Goal: Task Accomplishment & Management: Use online tool/utility

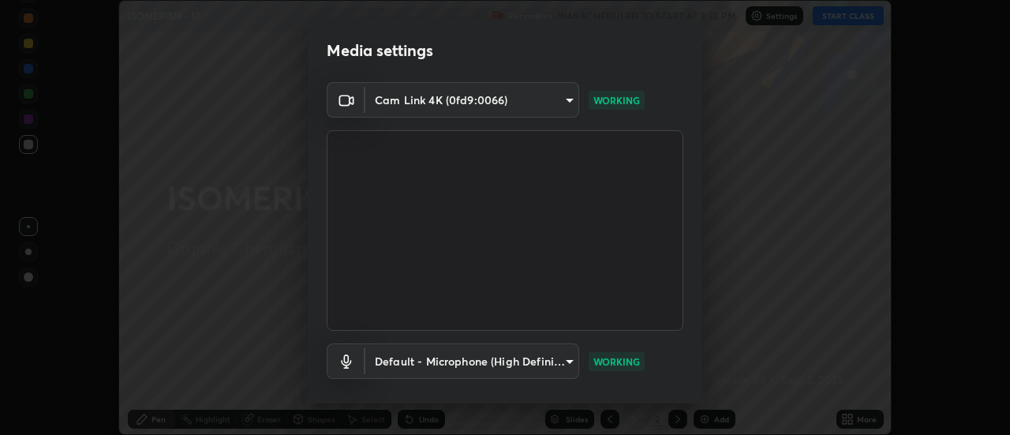
scroll to position [83, 0]
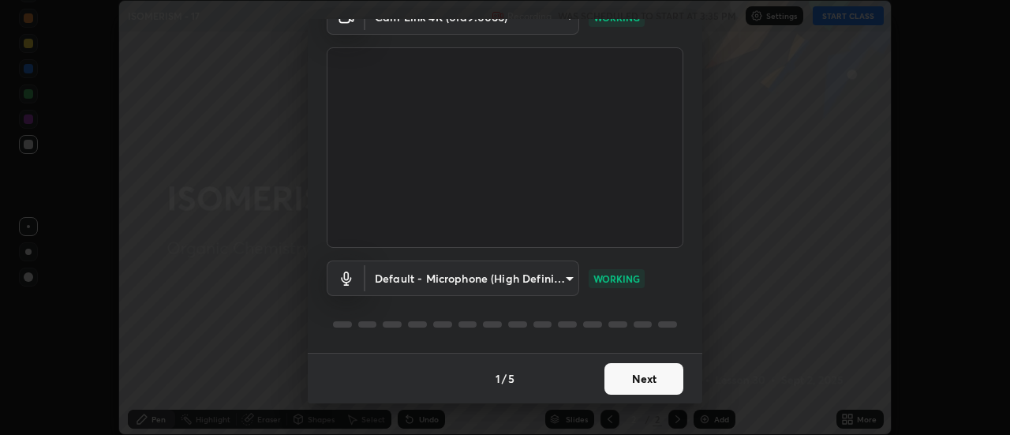
click at [630, 383] on button "Next" at bounding box center [644, 379] width 79 height 32
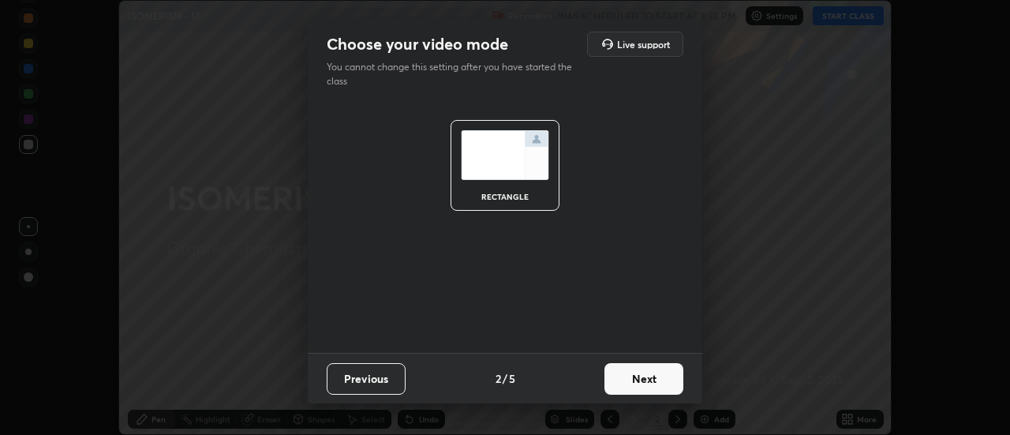
scroll to position [0, 0]
click at [635, 384] on button "Next" at bounding box center [644, 379] width 79 height 32
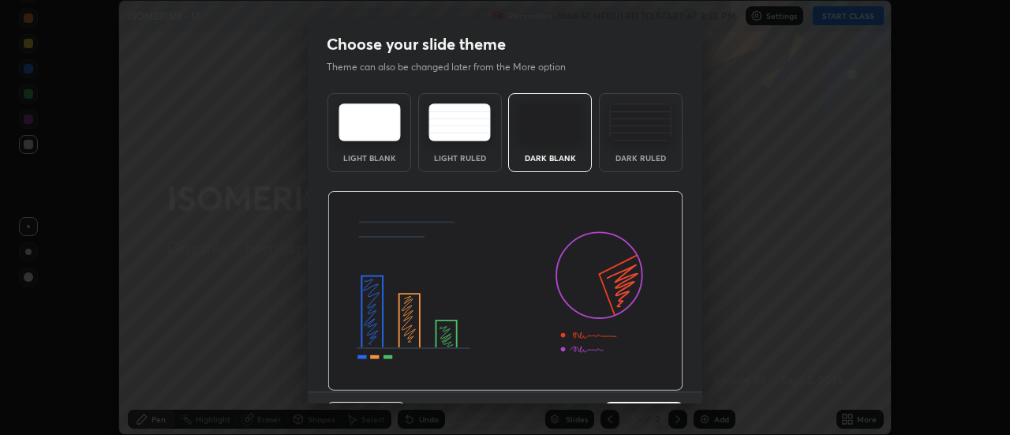
scroll to position [39, 0]
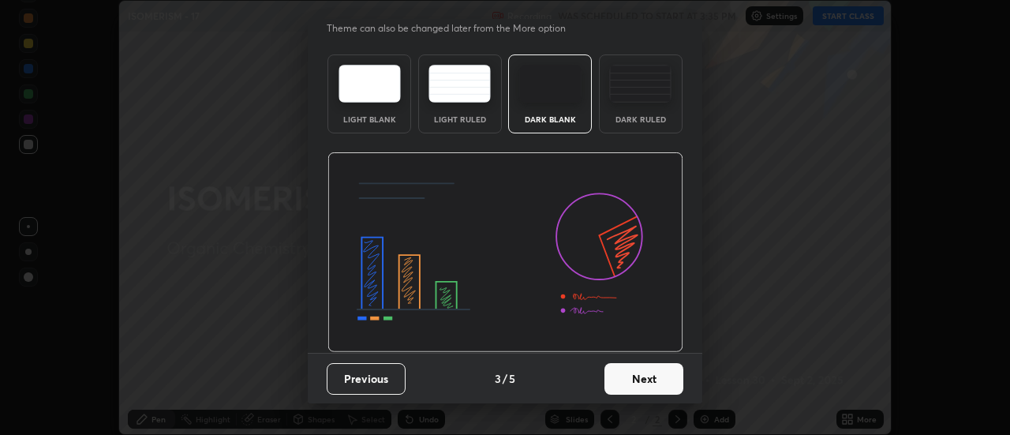
click at [637, 378] on button "Next" at bounding box center [644, 379] width 79 height 32
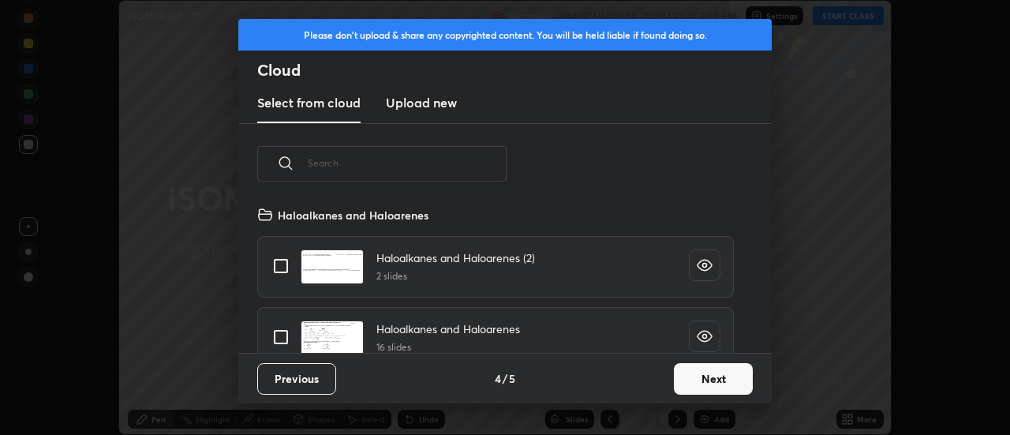
scroll to position [316, 0]
click at [717, 381] on button "Next" at bounding box center [713, 379] width 79 height 32
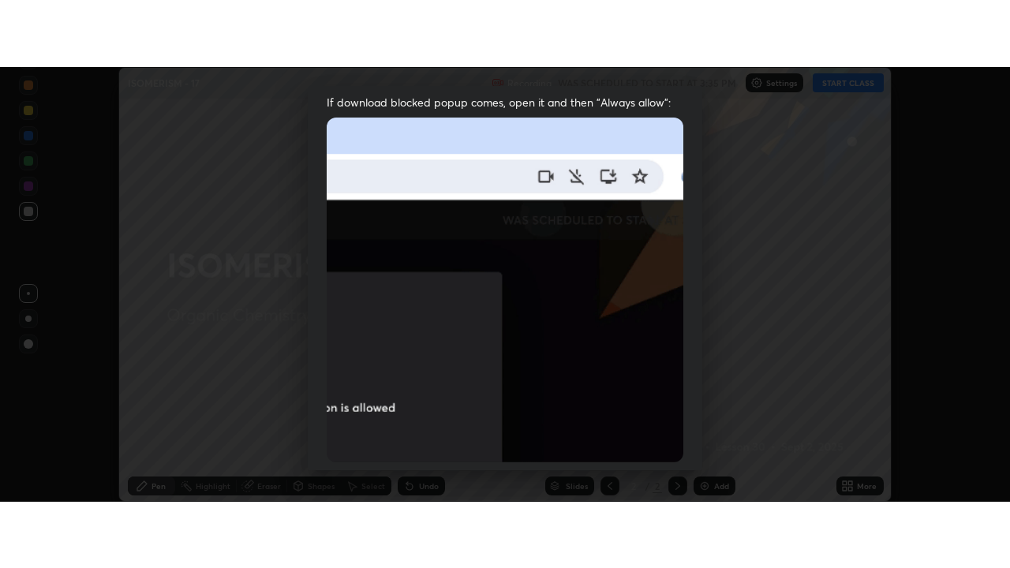
scroll to position [405, 0]
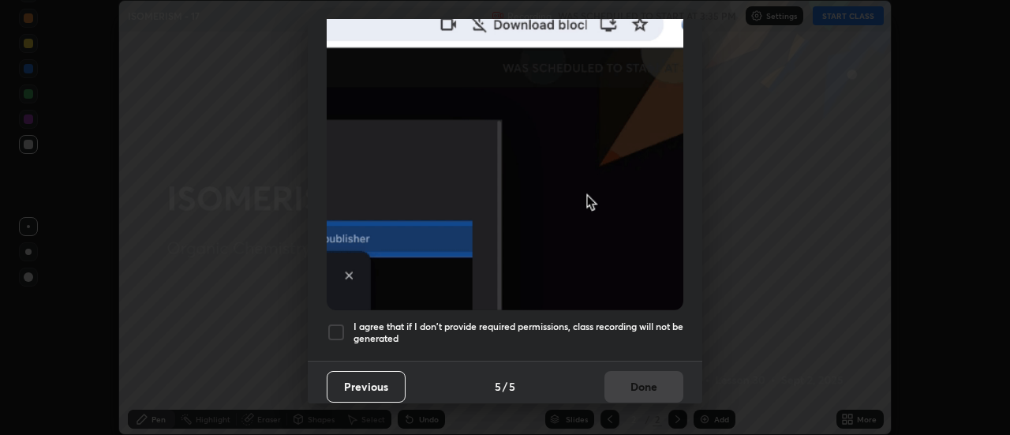
click at [337, 324] on div at bounding box center [336, 332] width 19 height 19
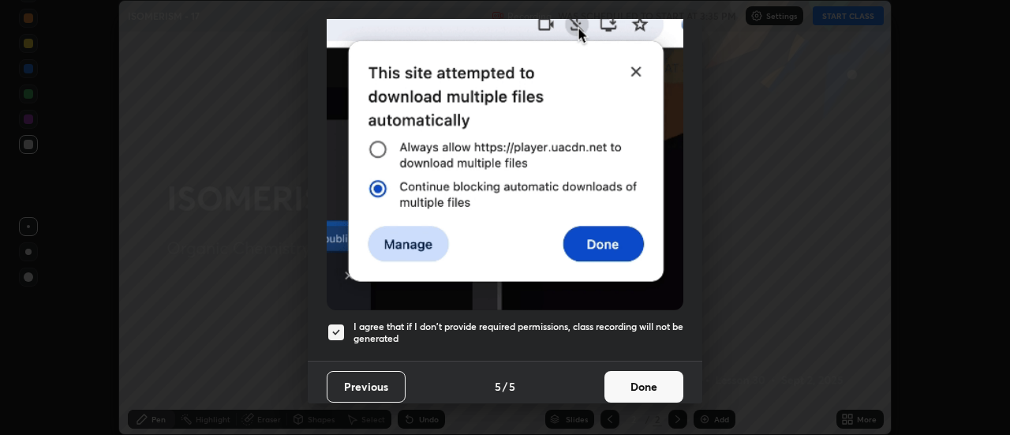
click at [626, 377] on button "Done" at bounding box center [644, 387] width 79 height 32
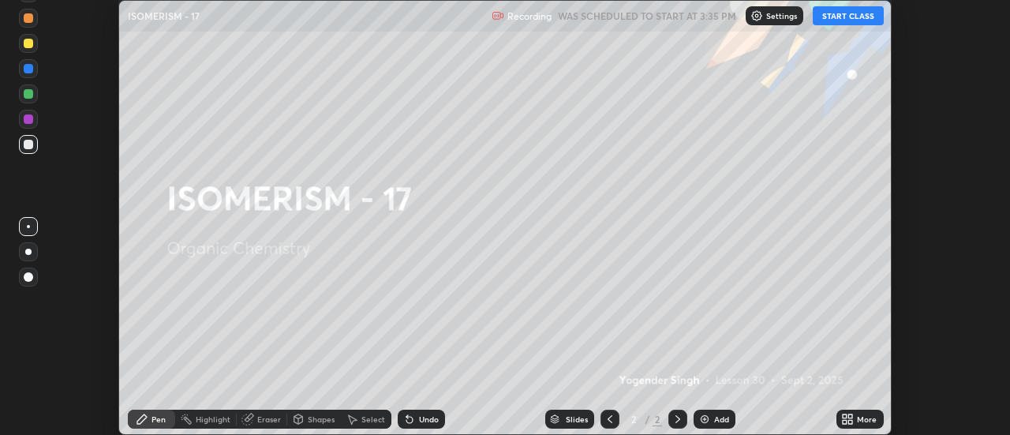
click at [844, 17] on button "START CLASS" at bounding box center [848, 15] width 71 height 19
click at [847, 419] on icon at bounding box center [847, 419] width 13 height 13
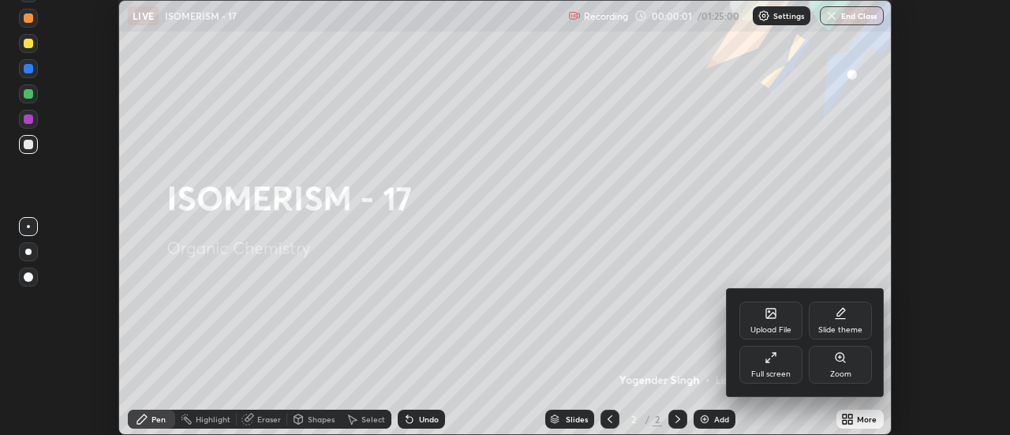
click at [843, 313] on icon at bounding box center [841, 312] width 8 height 8
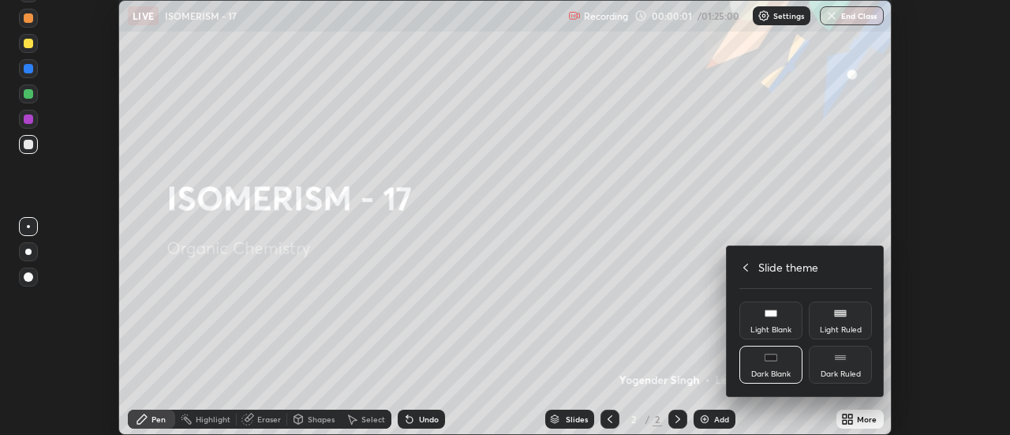
click at [845, 364] on div "Dark Ruled" at bounding box center [840, 365] width 63 height 38
click at [747, 264] on icon at bounding box center [745, 268] width 5 height 8
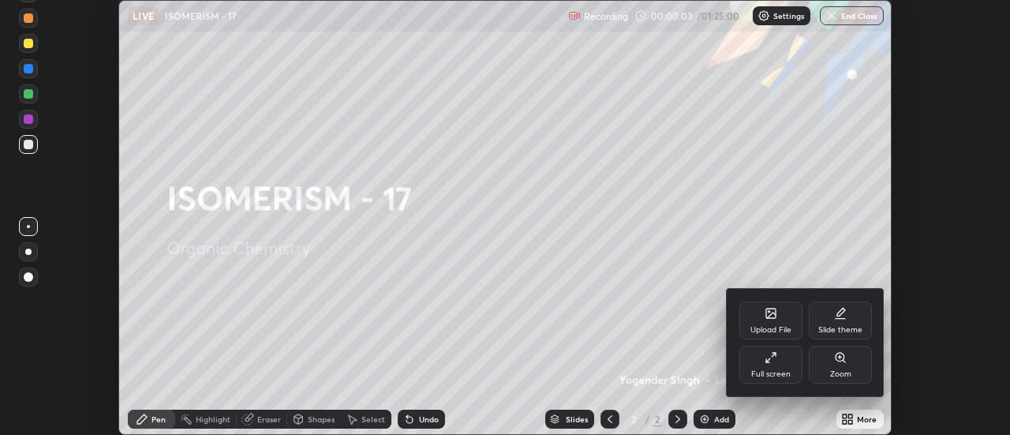
click at [775, 361] on icon at bounding box center [771, 357] width 13 height 13
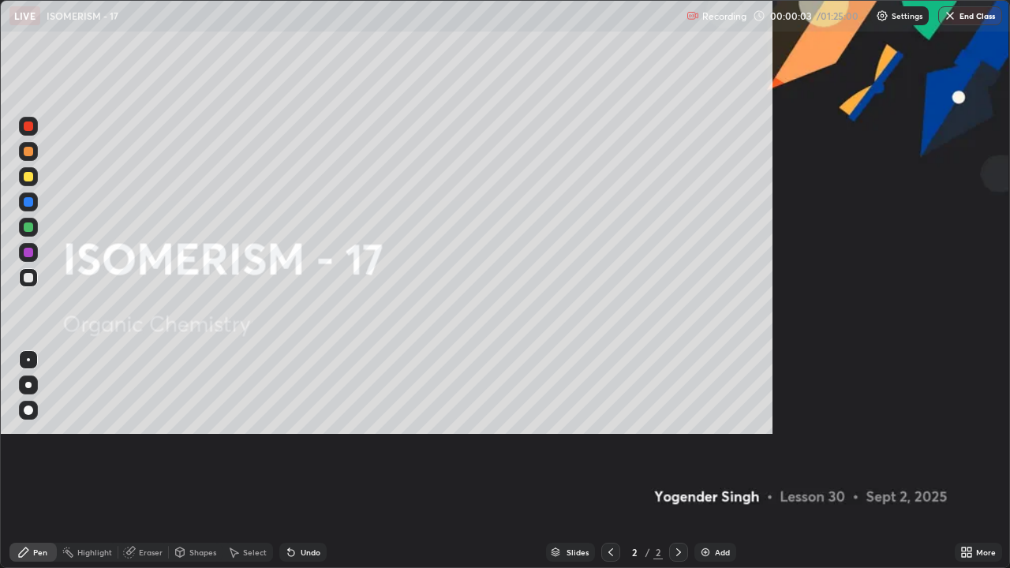
scroll to position [568, 1010]
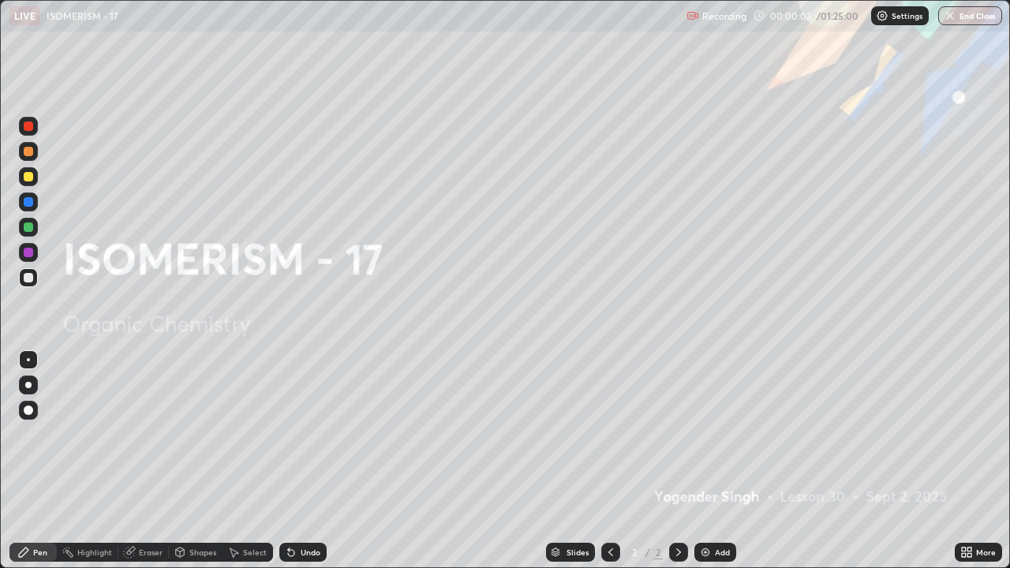
click at [713, 434] on div "Add" at bounding box center [716, 552] width 42 height 19
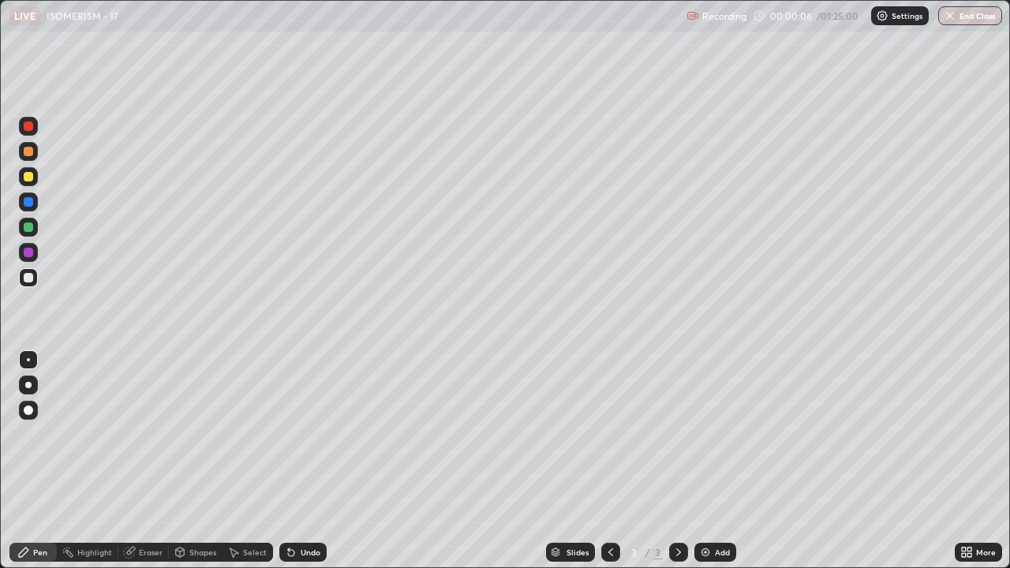
click at [28, 385] on div at bounding box center [28, 385] width 6 height 6
click at [28, 152] on div at bounding box center [28, 151] width 9 height 9
click at [156, 434] on div "Eraser" at bounding box center [151, 553] width 24 height 8
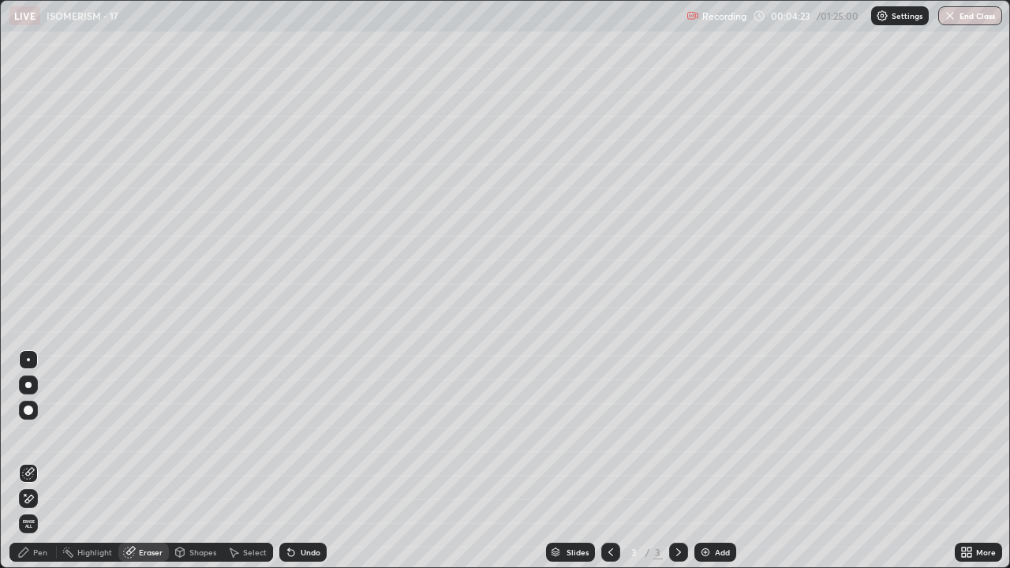
click at [34, 434] on div "Pen" at bounding box center [40, 553] width 14 height 8
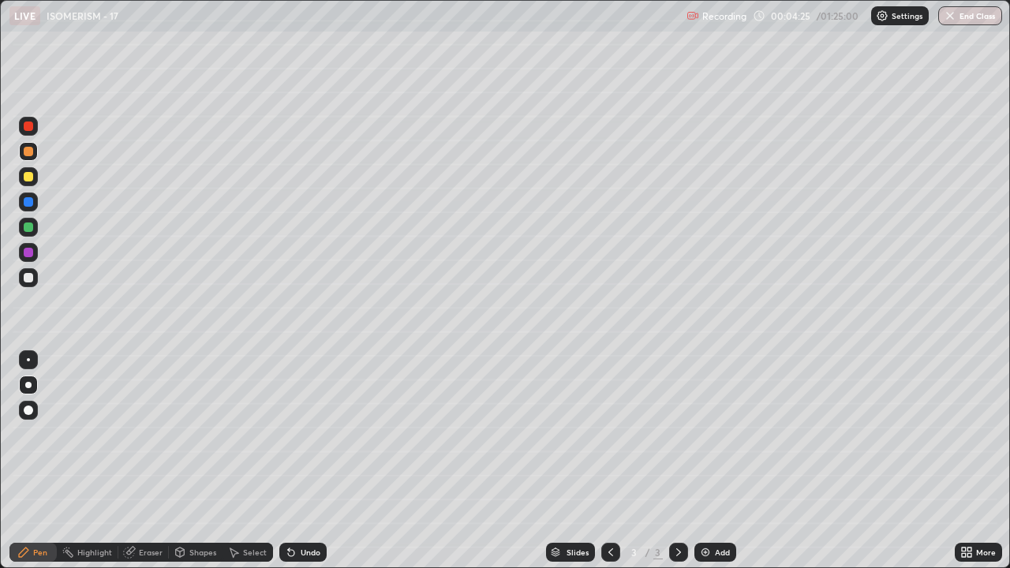
click at [29, 282] on div at bounding box center [28, 277] width 9 height 9
click at [31, 228] on div at bounding box center [28, 227] width 9 height 9
click at [29, 284] on div at bounding box center [28, 277] width 19 height 19
click at [29, 253] on div at bounding box center [28, 252] width 9 height 9
click at [305, 434] on div "Undo" at bounding box center [311, 553] width 20 height 8
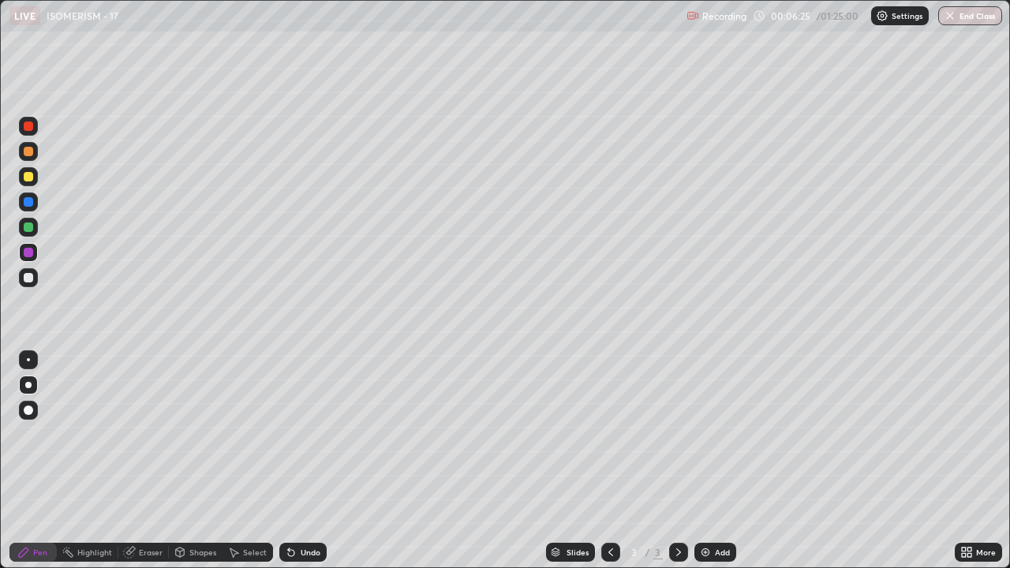
click at [30, 277] on div at bounding box center [28, 277] width 9 height 9
click at [28, 229] on div at bounding box center [28, 227] width 9 height 9
click at [28, 279] on div at bounding box center [28, 277] width 9 height 9
click at [34, 178] on div at bounding box center [28, 176] width 19 height 19
click at [30, 279] on div at bounding box center [28, 277] width 9 height 9
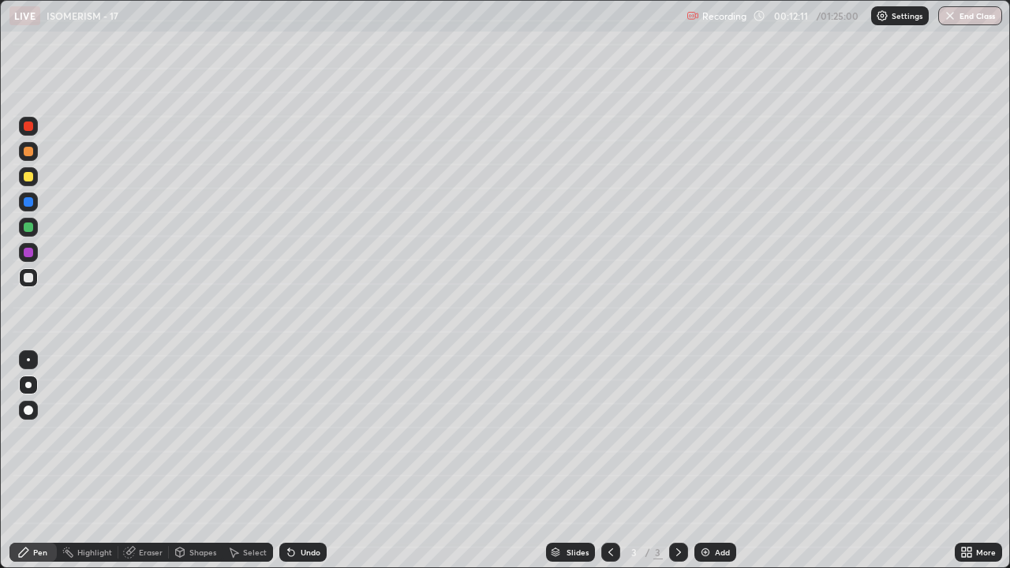
click at [34, 228] on div at bounding box center [28, 227] width 19 height 19
click at [28, 279] on div at bounding box center [28, 277] width 9 height 9
click at [706, 434] on img at bounding box center [705, 552] width 13 height 13
click at [294, 434] on icon at bounding box center [291, 552] width 13 height 13
click at [28, 203] on div at bounding box center [28, 201] width 9 height 9
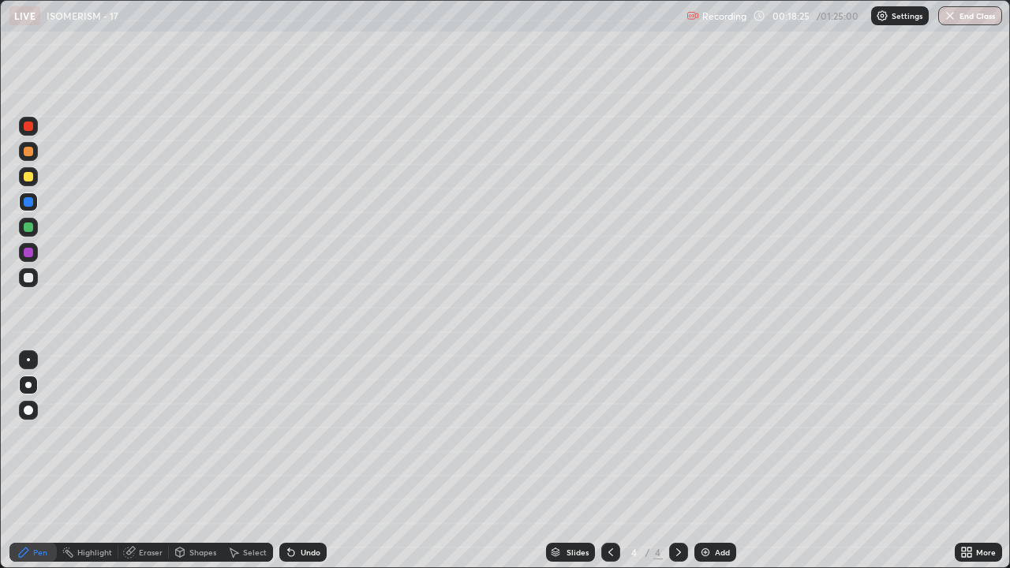
click at [28, 253] on div at bounding box center [28, 252] width 9 height 9
click at [31, 229] on div at bounding box center [28, 227] width 9 height 9
click at [32, 179] on div at bounding box center [28, 176] width 9 height 9
click at [32, 154] on div at bounding box center [28, 151] width 9 height 9
click at [28, 170] on div at bounding box center [28, 176] width 19 height 19
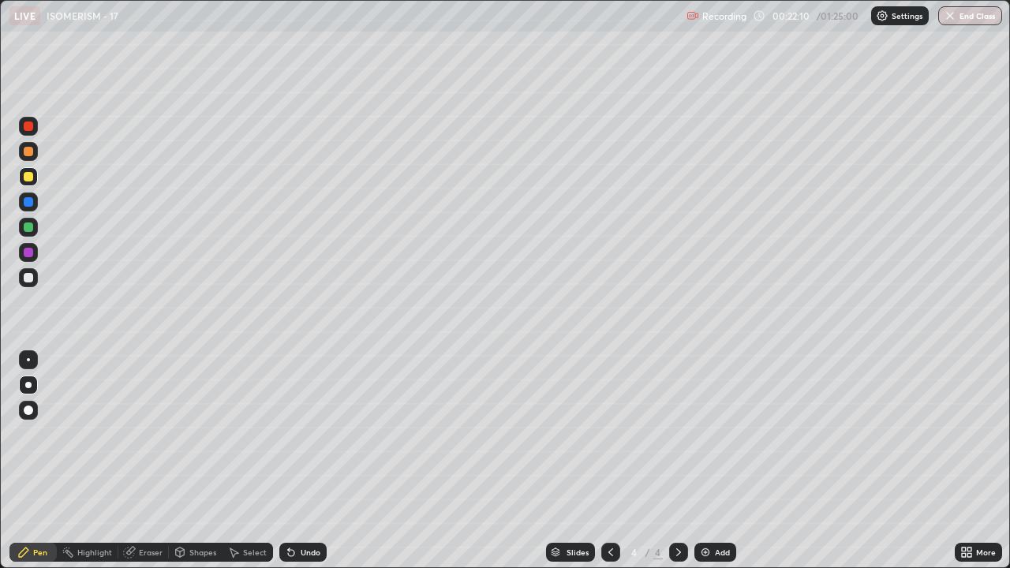
click at [29, 278] on div at bounding box center [28, 277] width 9 height 9
click at [253, 434] on div "Select" at bounding box center [255, 553] width 24 height 8
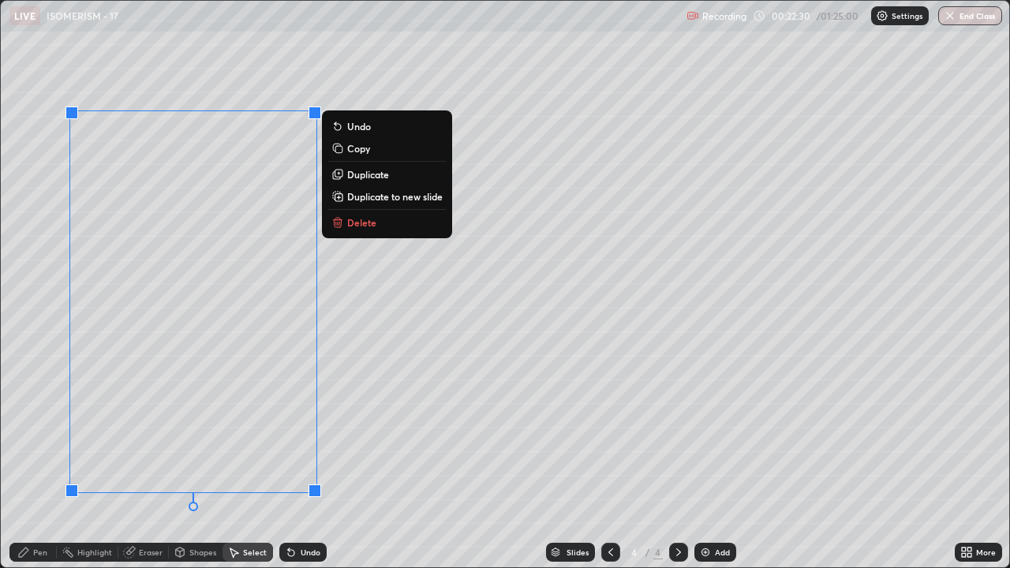
click at [339, 223] on icon at bounding box center [339, 223] width 0 height 3
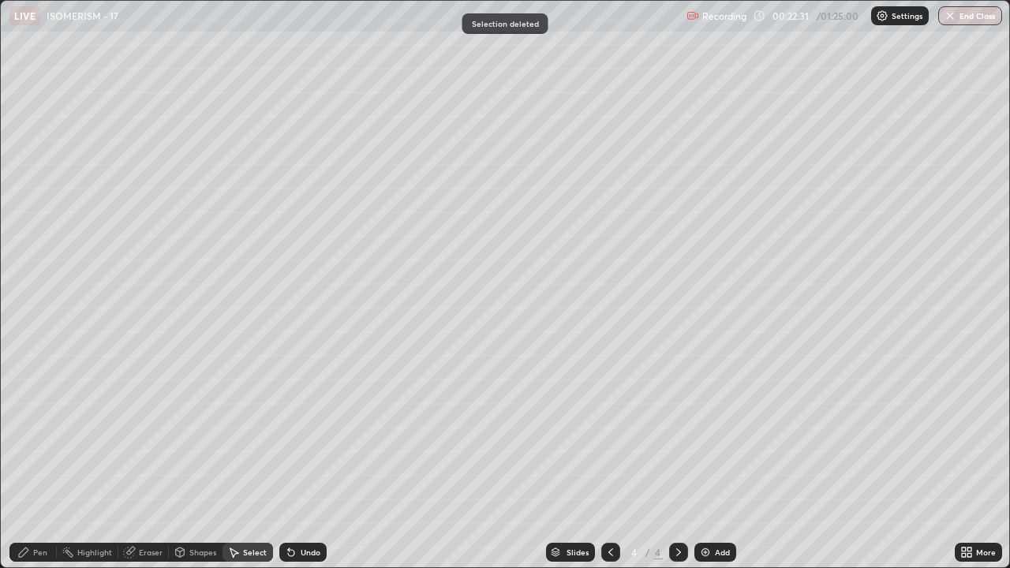
click at [29, 434] on icon at bounding box center [23, 552] width 13 height 13
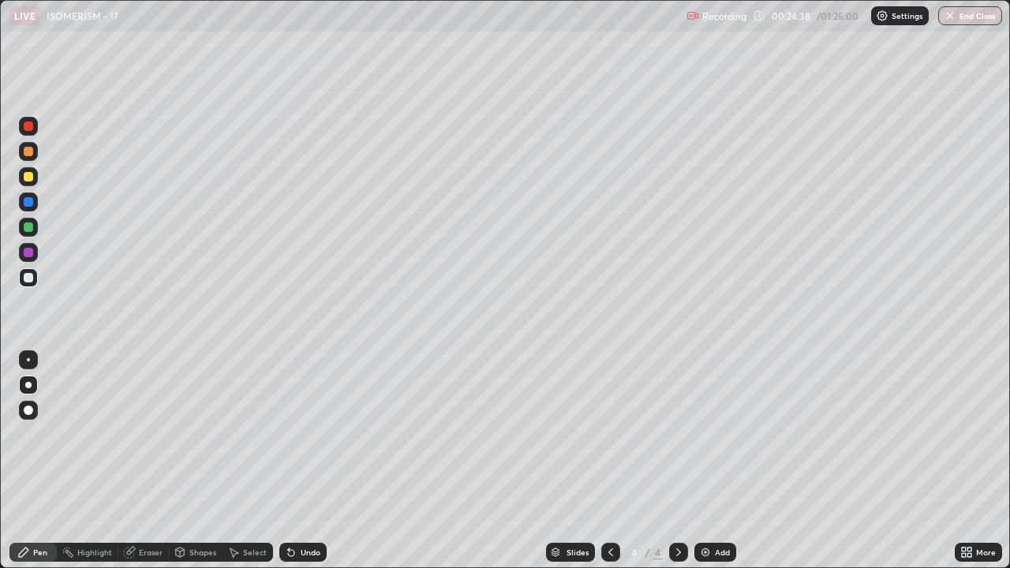
click at [30, 182] on div at bounding box center [28, 176] width 19 height 19
click at [29, 257] on div at bounding box center [28, 252] width 9 height 9
click at [702, 434] on img at bounding box center [705, 552] width 13 height 13
click at [28, 280] on div at bounding box center [28, 277] width 9 height 9
click at [306, 434] on div "Undo" at bounding box center [311, 553] width 20 height 8
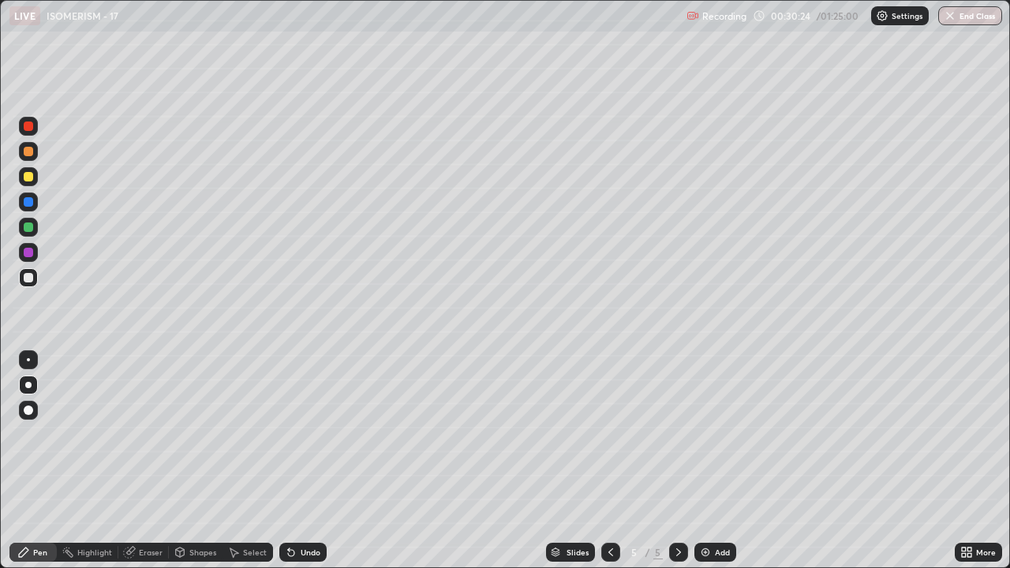
click at [30, 203] on div at bounding box center [28, 201] width 9 height 9
click at [31, 279] on div at bounding box center [28, 277] width 9 height 9
click at [28, 178] on div at bounding box center [28, 176] width 9 height 9
click at [26, 280] on div at bounding box center [28, 277] width 9 height 9
click at [32, 282] on div at bounding box center [28, 277] width 9 height 9
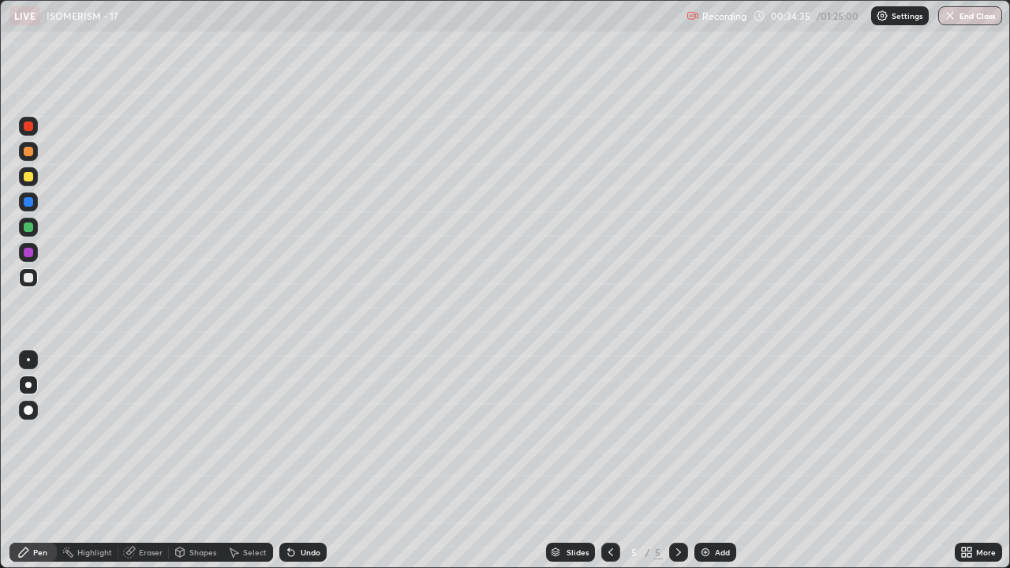
click at [25, 179] on div at bounding box center [28, 176] width 9 height 9
click at [28, 205] on div at bounding box center [28, 201] width 9 height 9
click at [31, 153] on div at bounding box center [28, 151] width 9 height 9
click at [29, 128] on div at bounding box center [28, 126] width 9 height 9
click at [26, 280] on div at bounding box center [28, 277] width 9 height 9
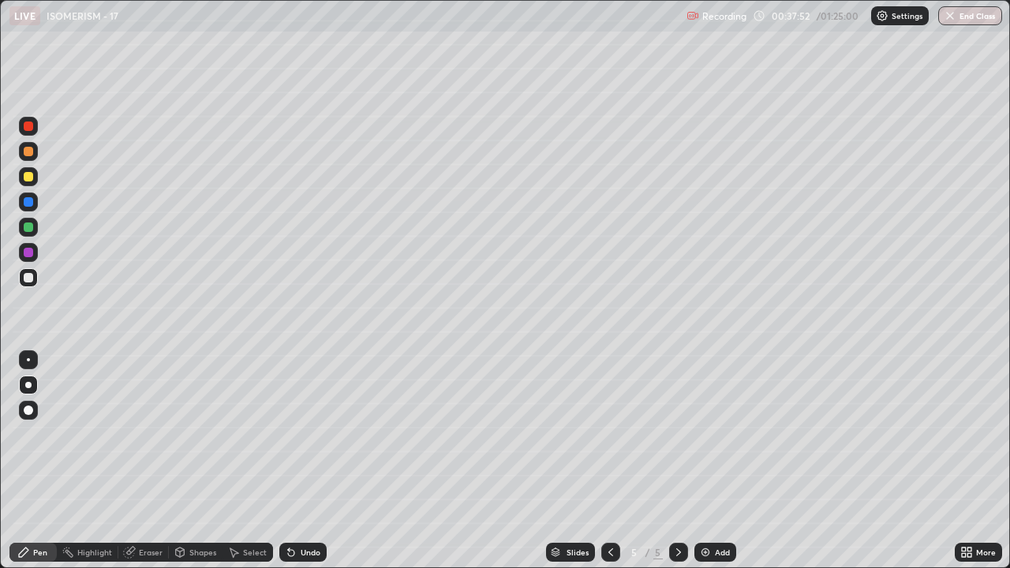
click at [302, 434] on div "Undo" at bounding box center [311, 553] width 20 height 8
click at [706, 434] on img at bounding box center [705, 552] width 13 height 13
click at [27, 202] on div at bounding box center [28, 201] width 9 height 9
click at [32, 282] on div at bounding box center [28, 277] width 19 height 19
click at [29, 176] on div at bounding box center [28, 176] width 9 height 9
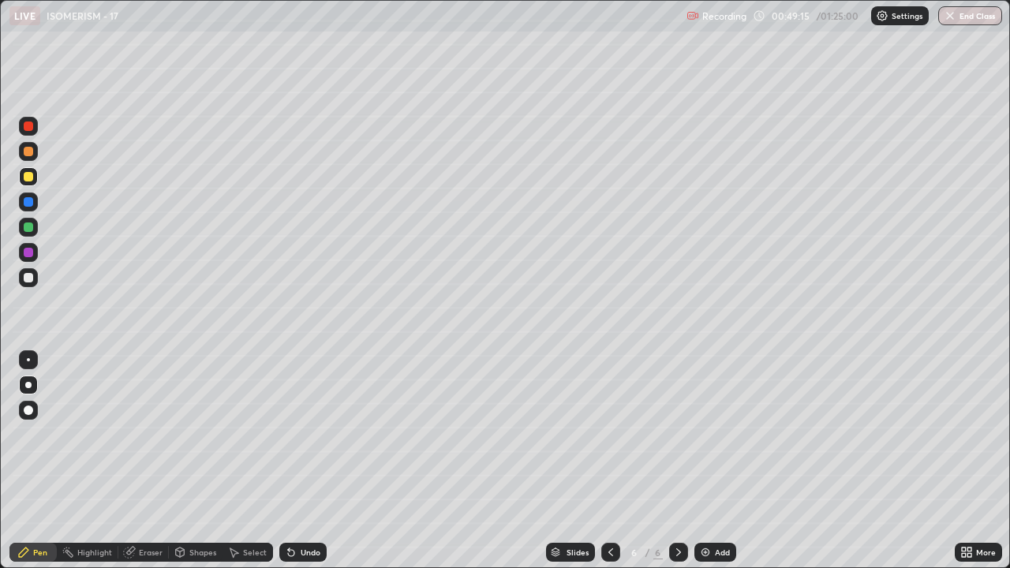
click at [27, 283] on div at bounding box center [28, 277] width 19 height 19
click at [26, 228] on div at bounding box center [28, 227] width 9 height 9
click at [34, 178] on div at bounding box center [28, 176] width 19 height 19
click at [25, 275] on div at bounding box center [28, 277] width 9 height 9
click at [294, 434] on icon at bounding box center [291, 552] width 13 height 13
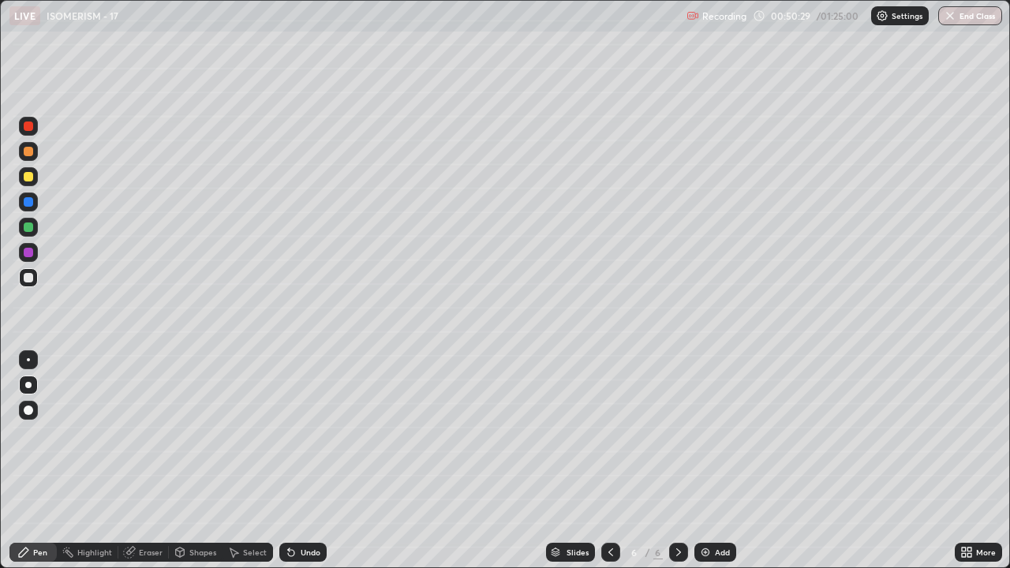
click at [302, 434] on div "Undo" at bounding box center [311, 553] width 20 height 8
click at [29, 285] on div at bounding box center [28, 277] width 19 height 19
click at [21, 255] on div at bounding box center [28, 252] width 19 height 19
click at [29, 231] on div at bounding box center [28, 227] width 9 height 9
click at [24, 129] on div at bounding box center [28, 126] width 9 height 9
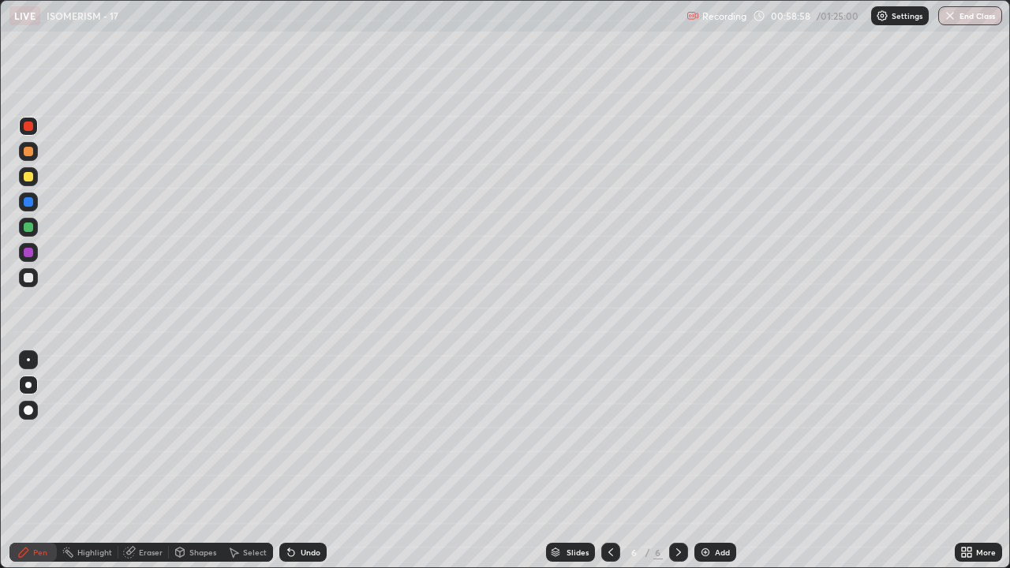
click at [306, 434] on div "Undo" at bounding box center [311, 553] width 20 height 8
click at [30, 155] on div at bounding box center [28, 151] width 9 height 9
click at [601, 434] on div at bounding box center [610, 552] width 19 height 19
click at [672, 434] on icon at bounding box center [678, 552] width 13 height 13
click at [30, 282] on div at bounding box center [28, 277] width 9 height 9
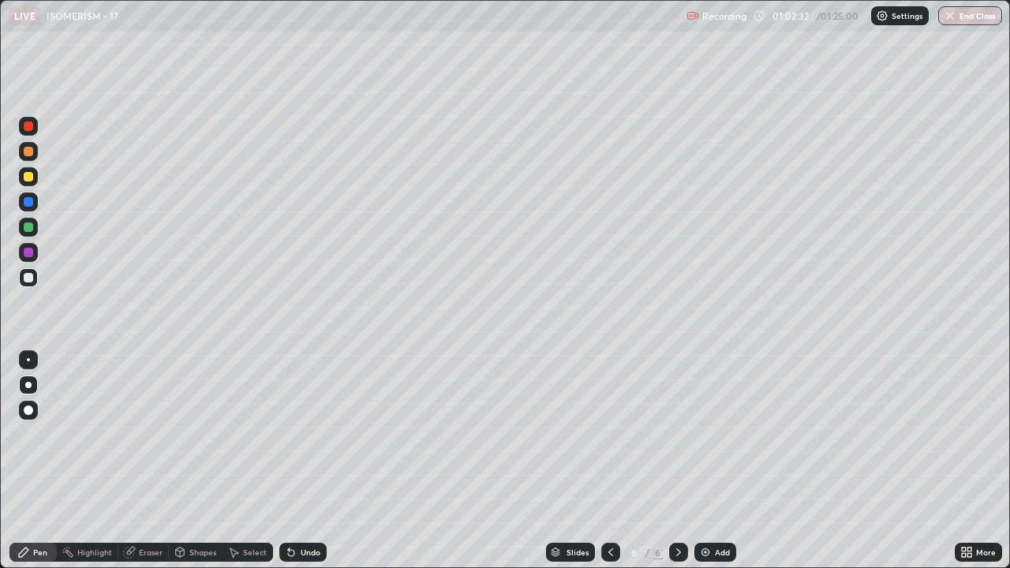
click at [301, 434] on div "Undo" at bounding box center [311, 553] width 20 height 8
click at [305, 434] on div "Undo" at bounding box center [311, 553] width 20 height 8
click at [699, 434] on img at bounding box center [705, 552] width 13 height 13
click at [28, 178] on div at bounding box center [28, 176] width 9 height 9
click at [32, 130] on div at bounding box center [28, 126] width 19 height 19
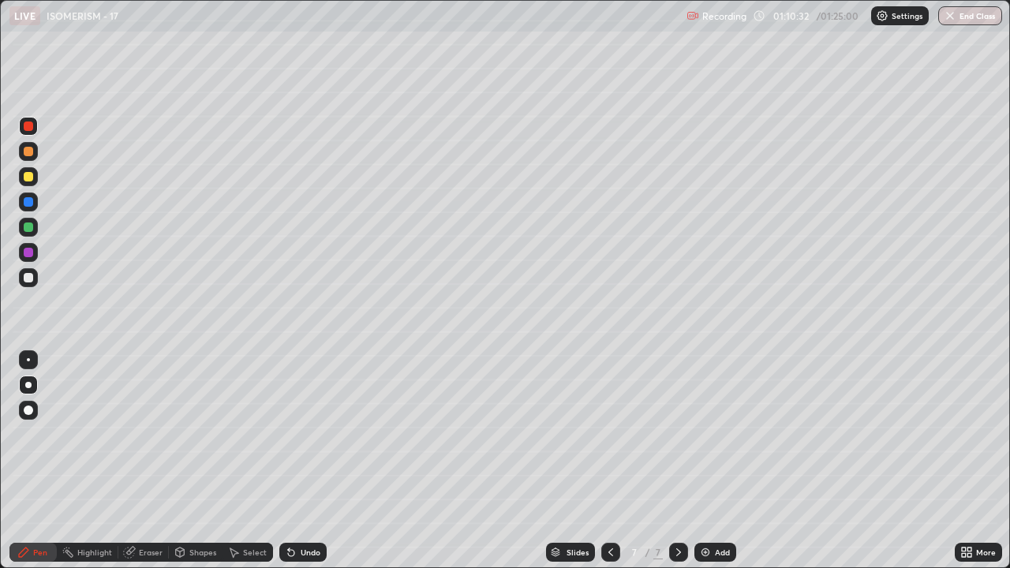
click at [28, 230] on div at bounding box center [28, 227] width 9 height 9
click at [28, 278] on div at bounding box center [28, 277] width 9 height 9
click at [28, 279] on div at bounding box center [28, 277] width 9 height 9
click at [27, 251] on div at bounding box center [28, 252] width 9 height 9
click at [29, 126] on div at bounding box center [28, 126] width 9 height 9
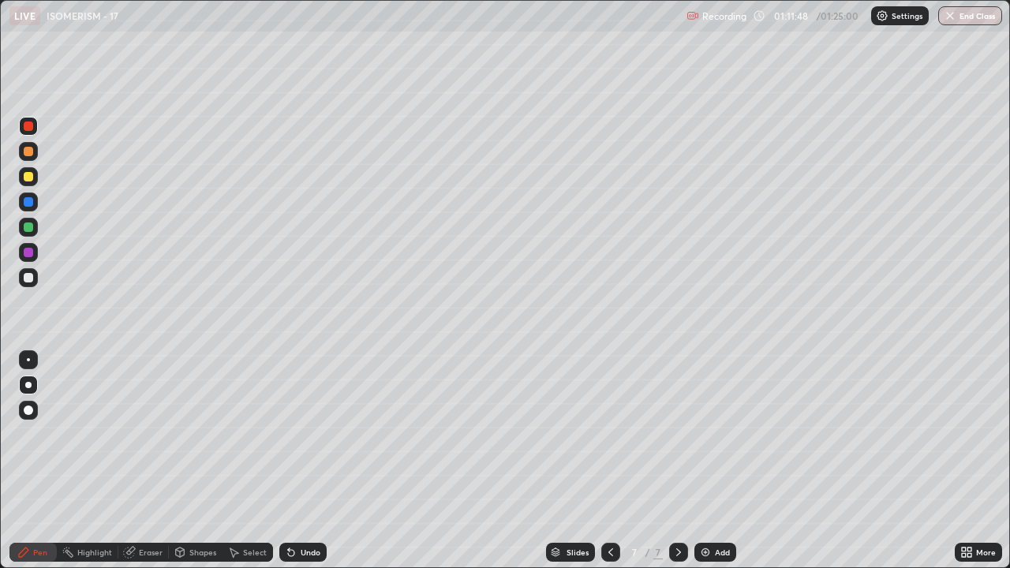
click at [22, 276] on div at bounding box center [28, 277] width 19 height 19
click at [28, 253] on div at bounding box center [28, 252] width 9 height 9
click at [31, 279] on div at bounding box center [28, 277] width 9 height 9
click at [609, 434] on icon at bounding box center [611, 553] width 5 height 8
click at [612, 434] on div at bounding box center [610, 552] width 19 height 19
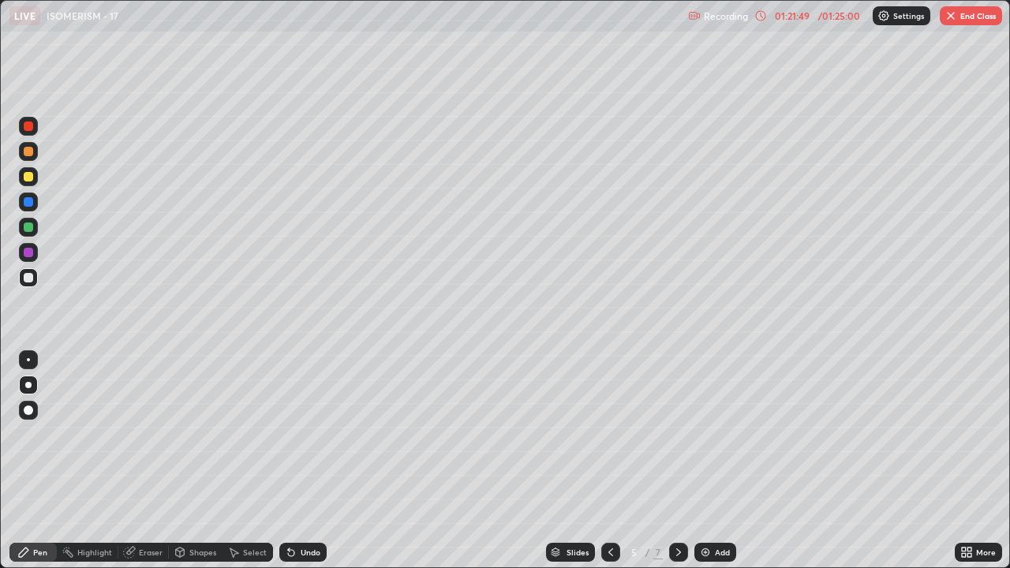
click at [615, 434] on icon at bounding box center [611, 552] width 13 height 13
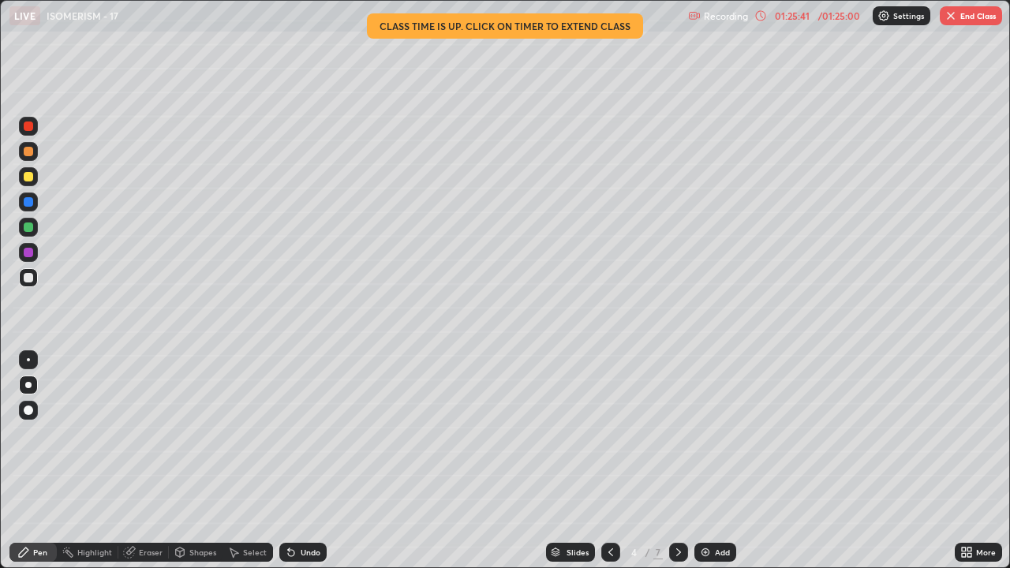
click at [964, 13] on button "End Class" at bounding box center [971, 15] width 62 height 19
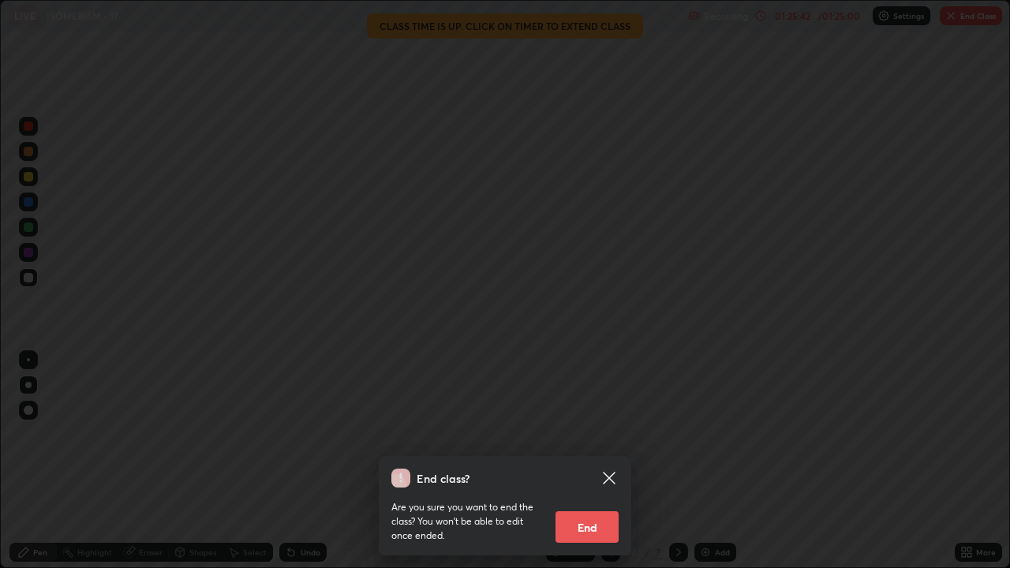
click at [590, 434] on button "End" at bounding box center [587, 527] width 63 height 32
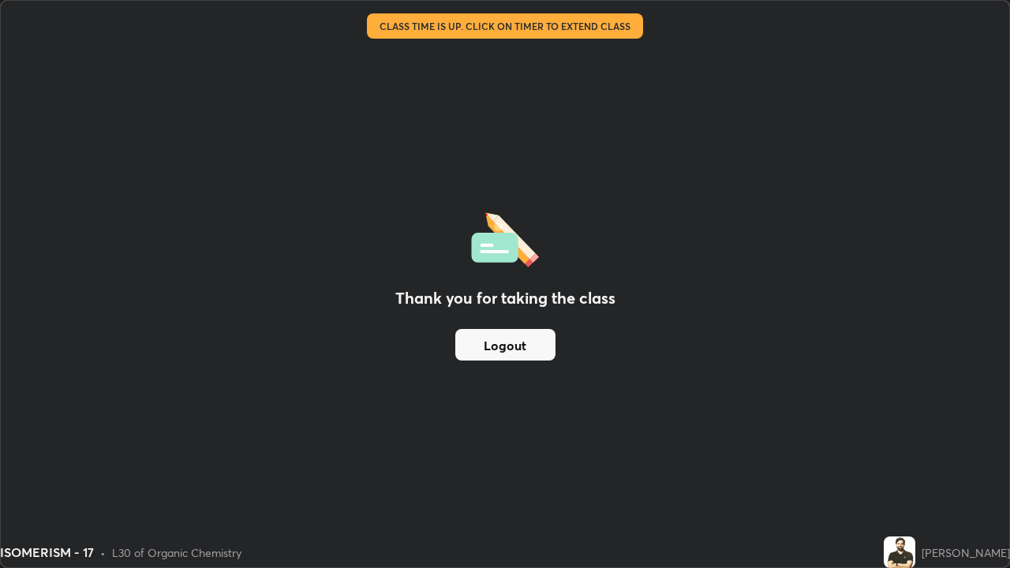
click at [536, 340] on button "Logout" at bounding box center [505, 345] width 100 height 32
